Goal: Find specific page/section: Find specific page/section

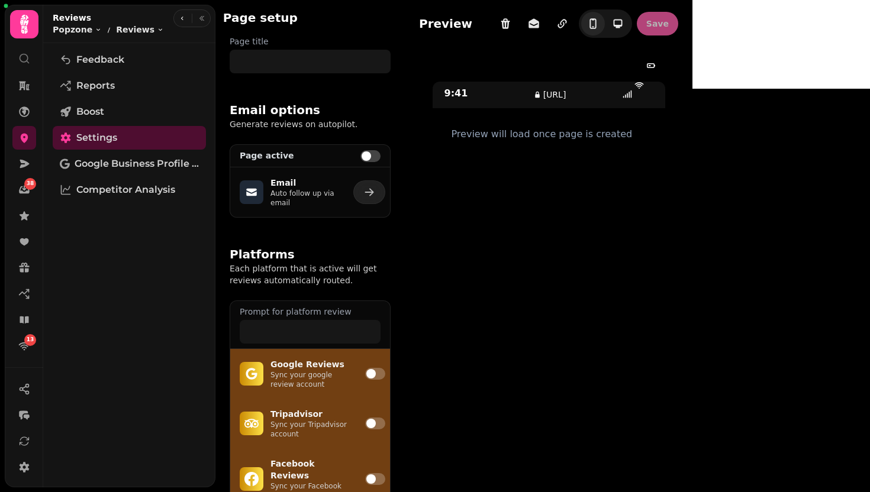
type input "**********"
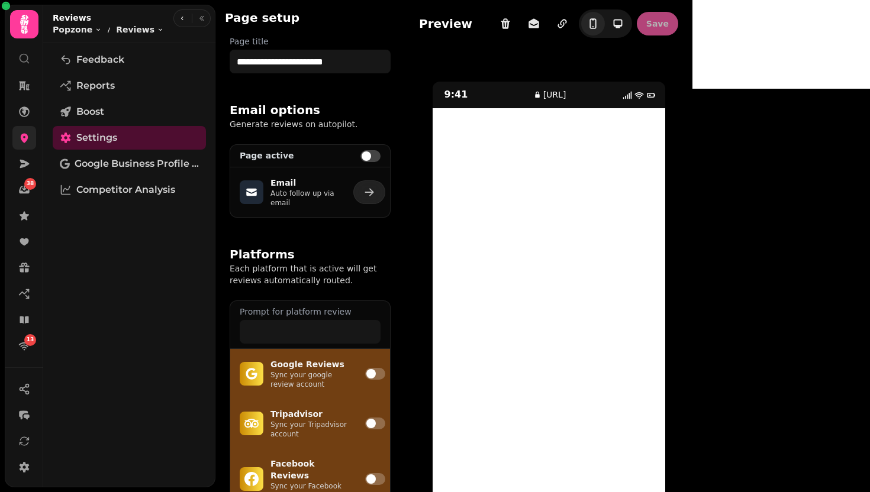
click at [21, 139] on icon at bounding box center [25, 138] width 8 height 9
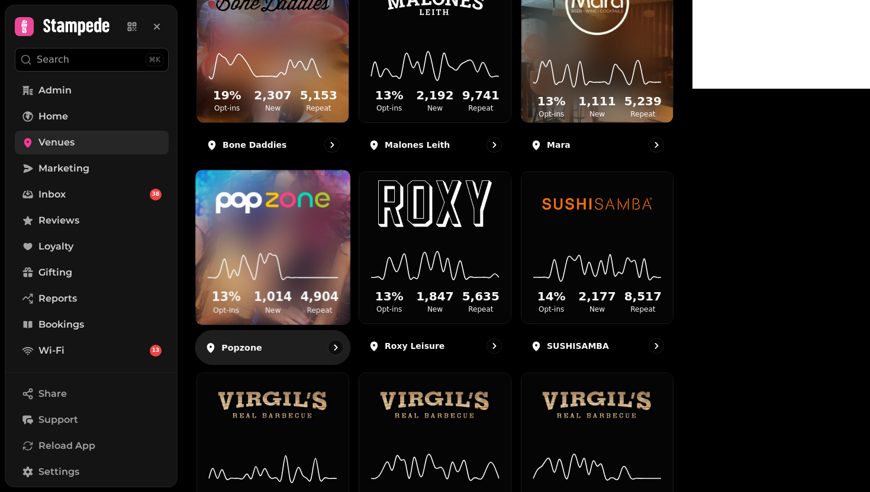
scroll to position [206, 0]
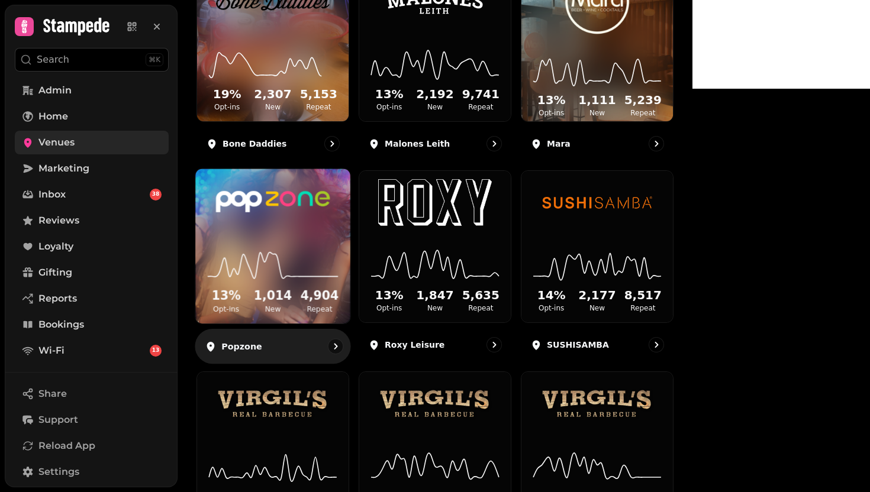
click at [331, 234] on img at bounding box center [273, 201] width 116 height 65
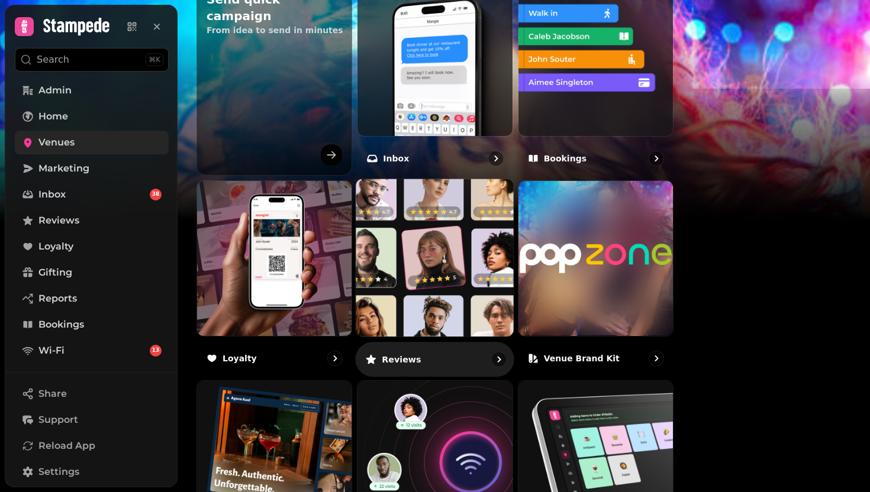
scroll to position [455, 0]
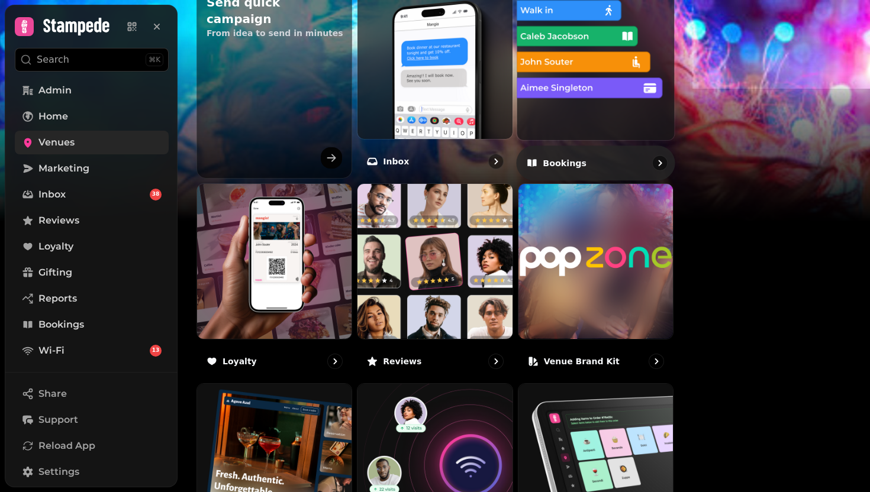
click at [656, 133] on img at bounding box center [595, 61] width 173 height 173
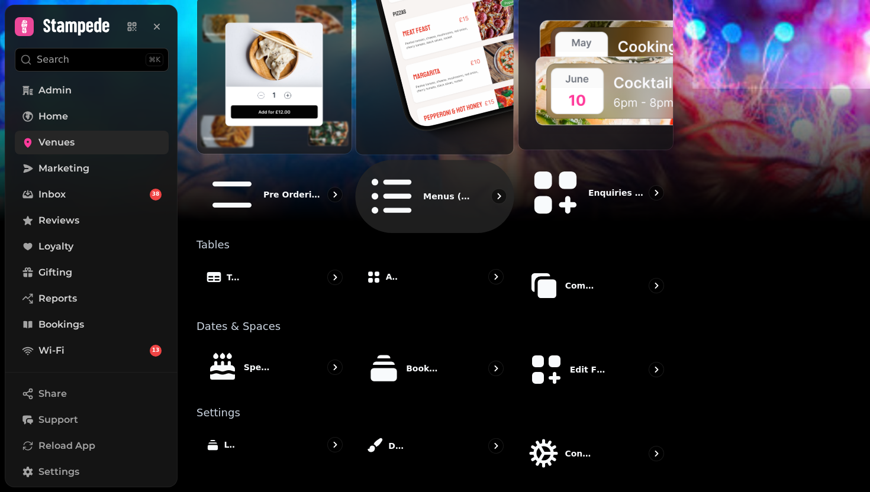
scroll to position [626, 0]
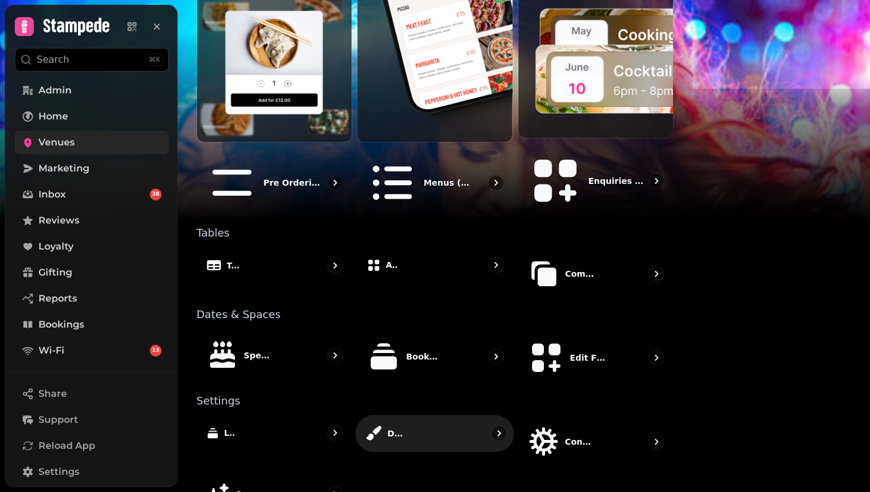
click at [403, 428] on p "Design" at bounding box center [395, 434] width 15 height 12
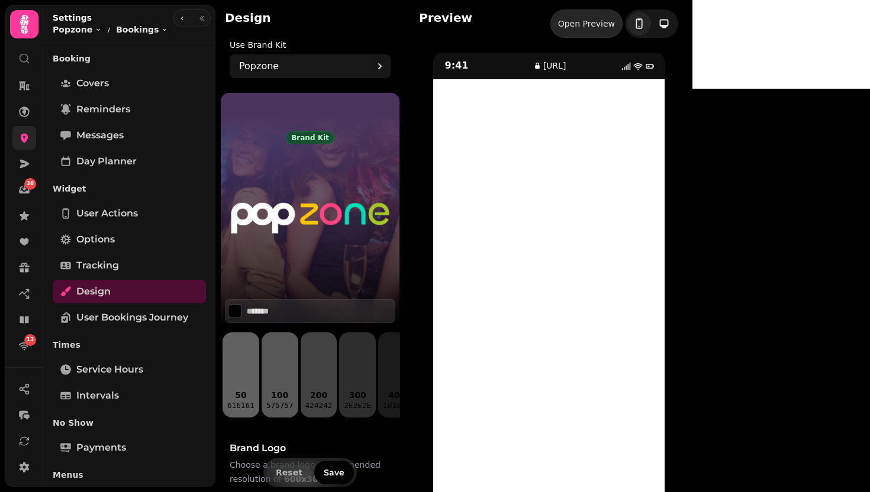
click at [623, 31] on link "Open Preview" at bounding box center [586, 23] width 72 height 28
